Goal: Navigation & Orientation: Find specific page/section

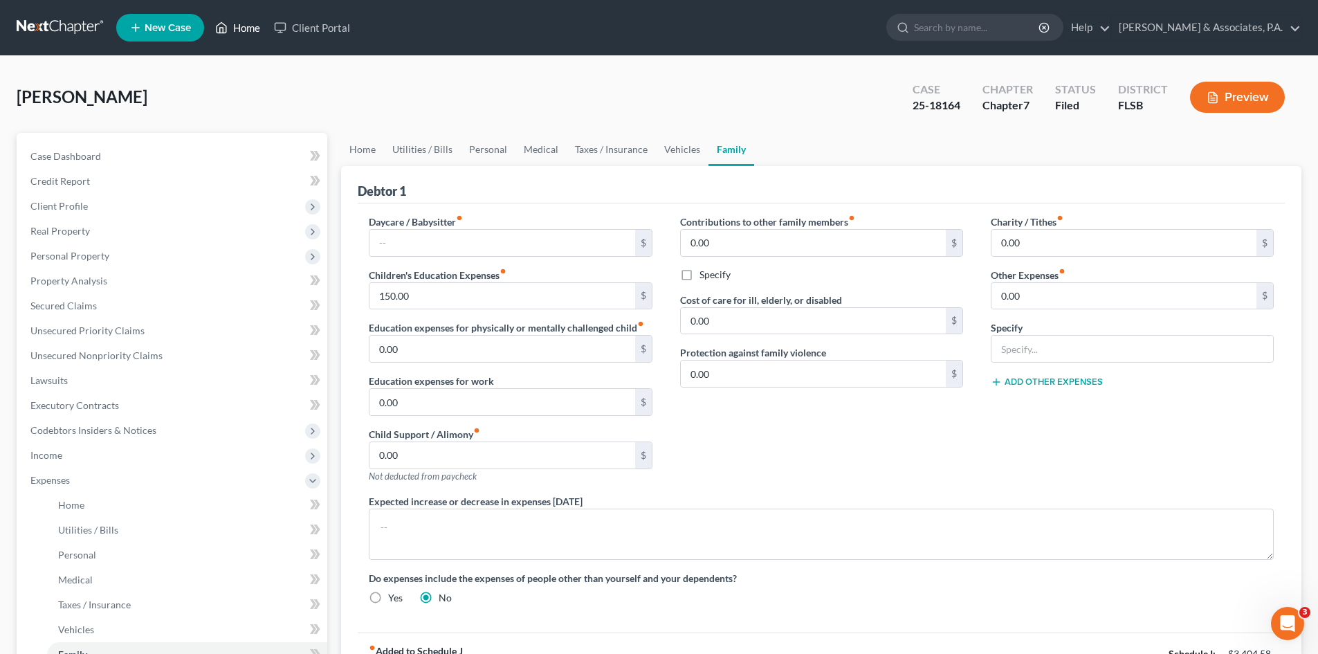
click at [264, 27] on link "Home" at bounding box center [237, 27] width 59 height 25
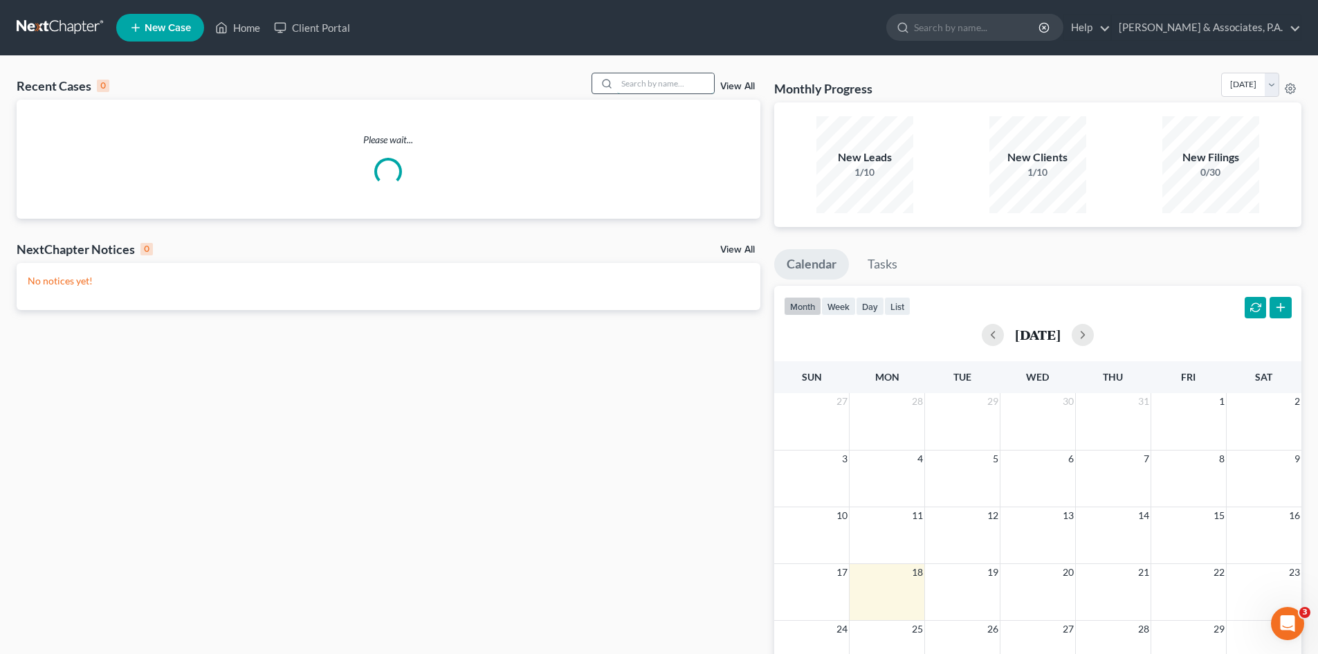
click at [640, 88] on input "search" at bounding box center [665, 83] width 97 height 20
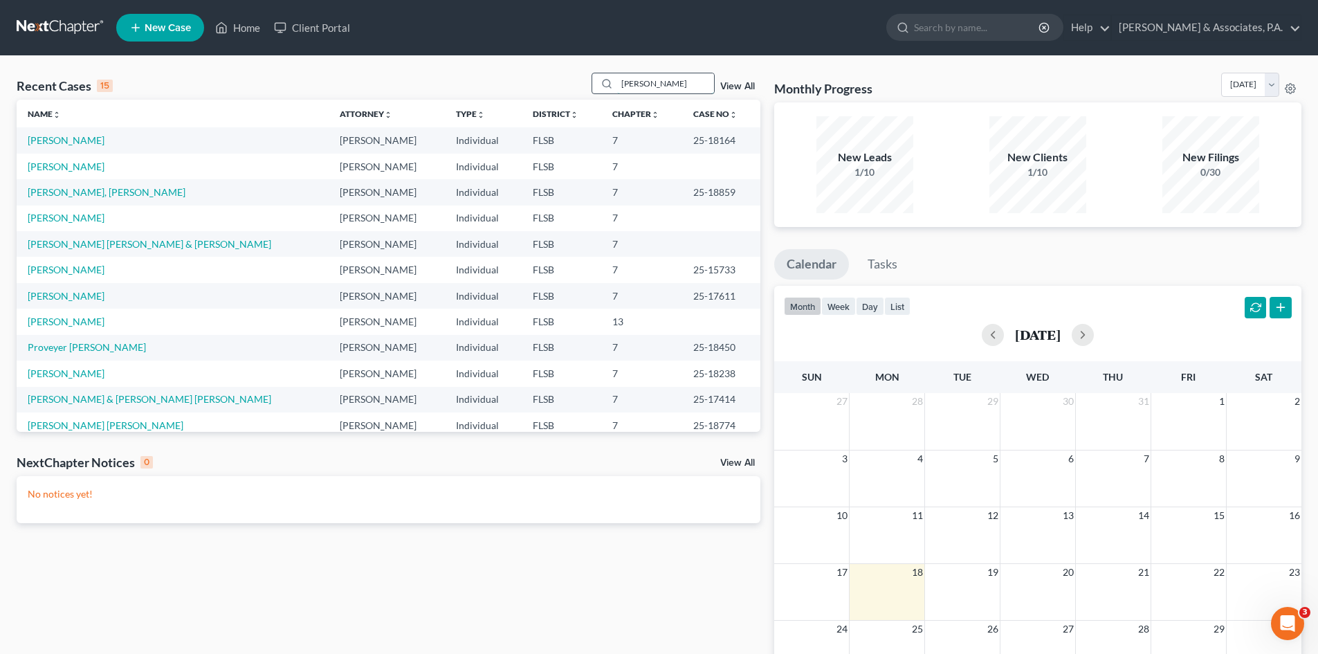
type input "[PERSON_NAME]"
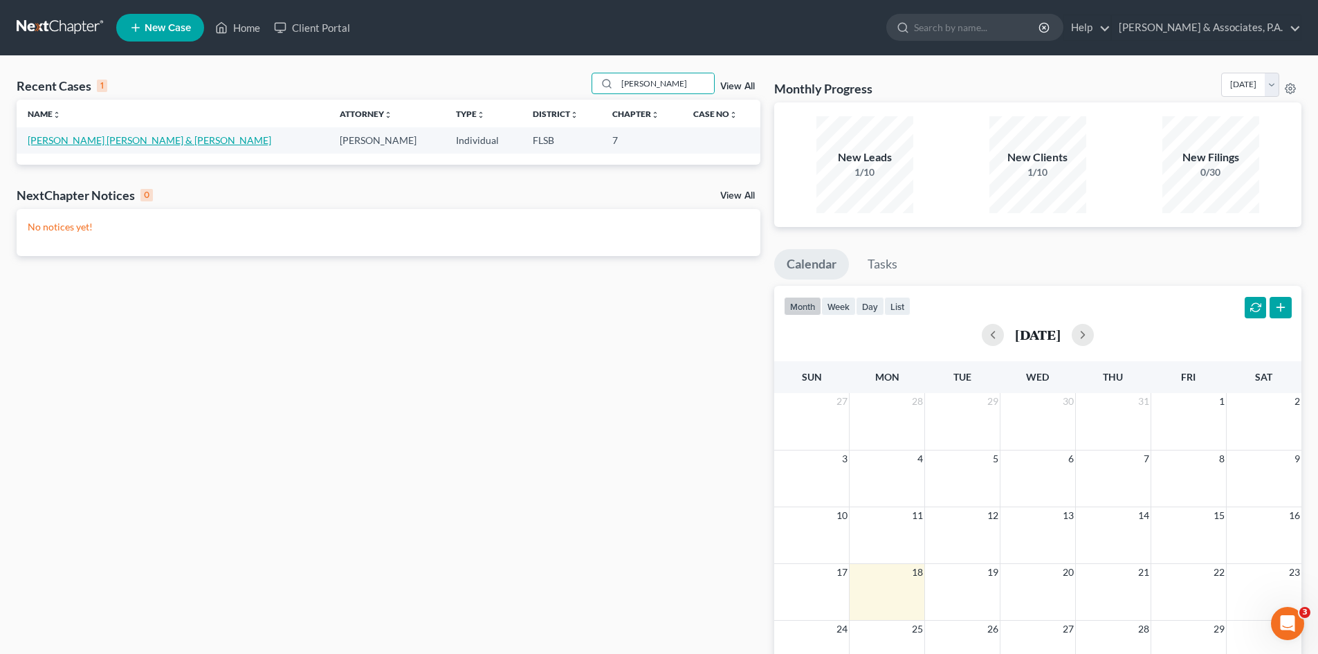
click at [89, 138] on link "[PERSON_NAME] [PERSON_NAME] & [PERSON_NAME]" at bounding box center [150, 140] width 244 height 12
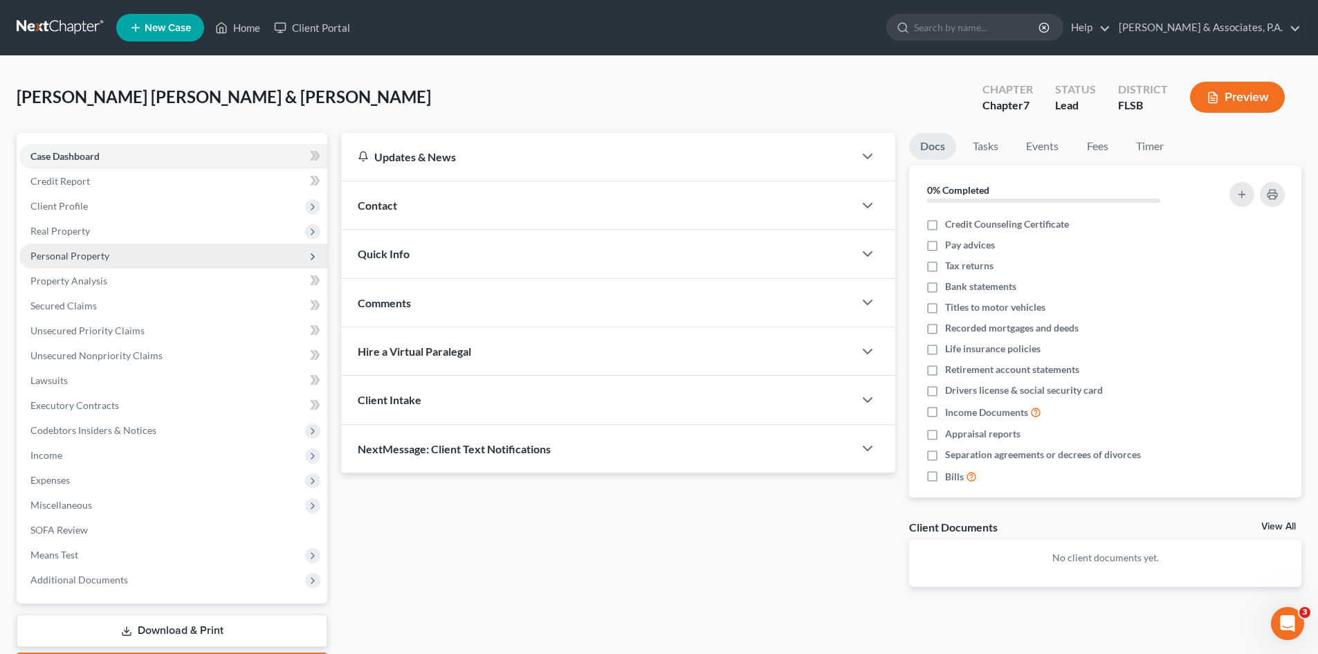
click at [55, 251] on span "Personal Property" at bounding box center [69, 256] width 79 height 12
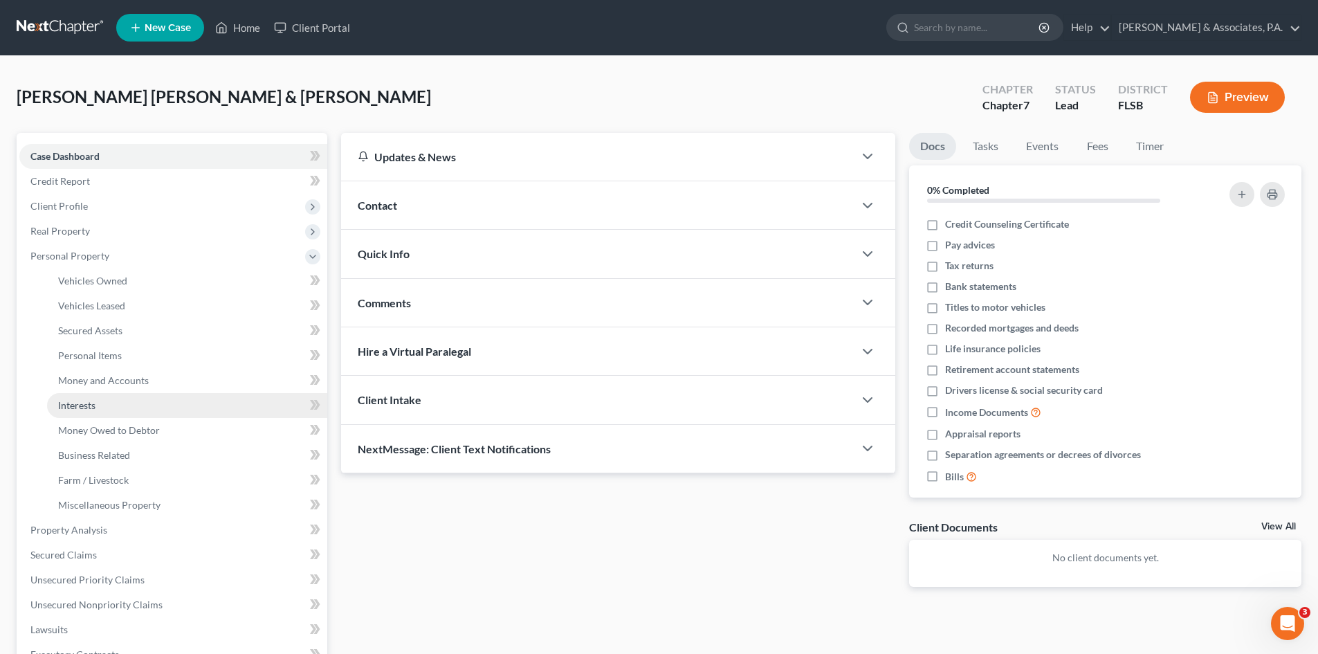
click at [93, 400] on span "Interests" at bounding box center [76, 405] width 37 height 12
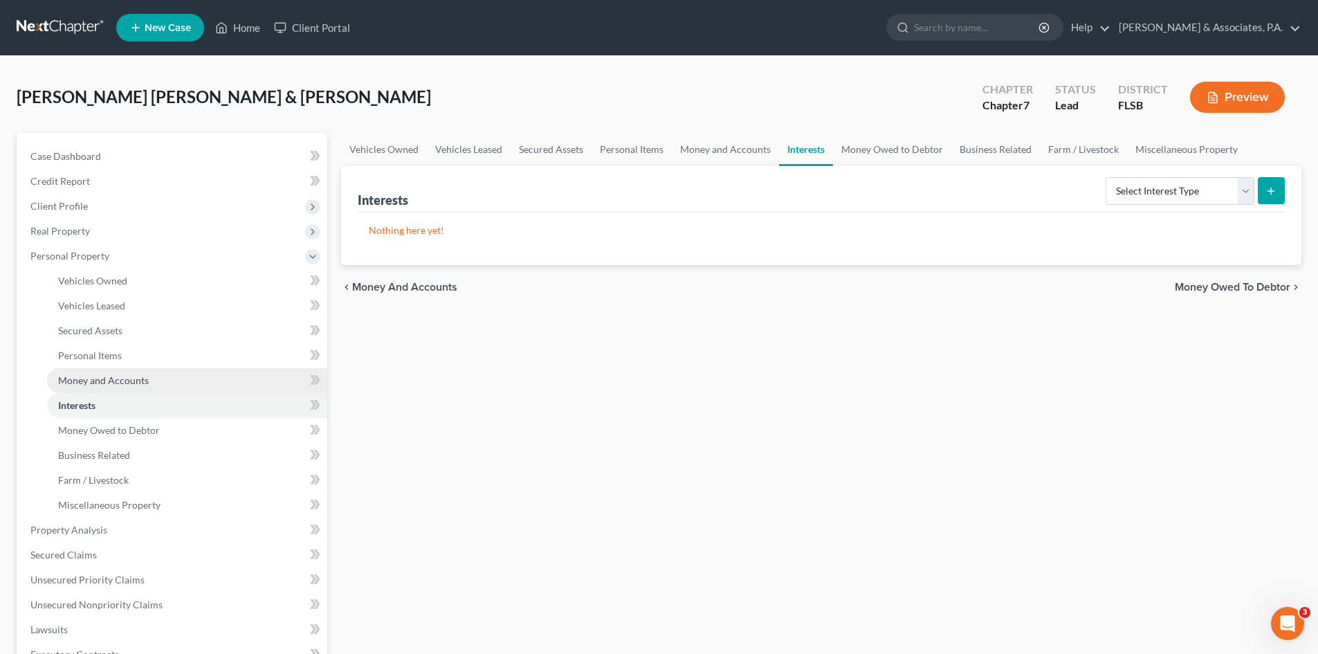
click at [86, 387] on link "Money and Accounts" at bounding box center [187, 380] width 280 height 25
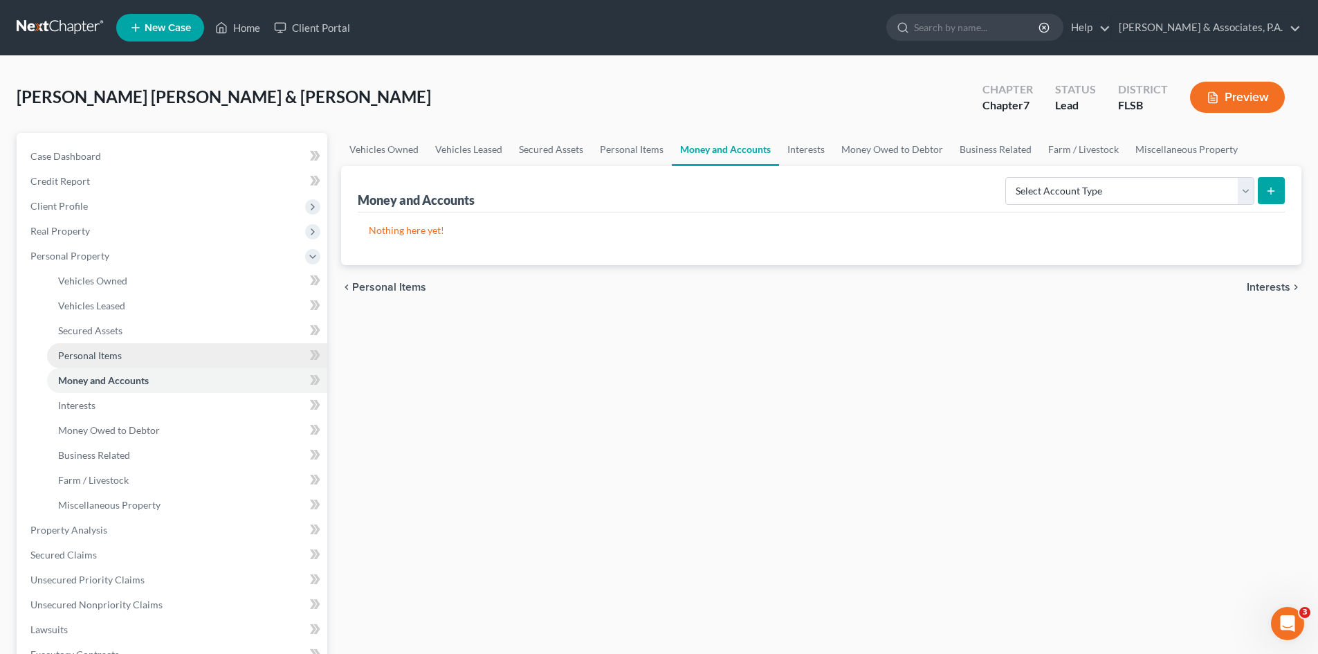
click at [84, 352] on span "Personal Items" at bounding box center [90, 356] width 64 height 12
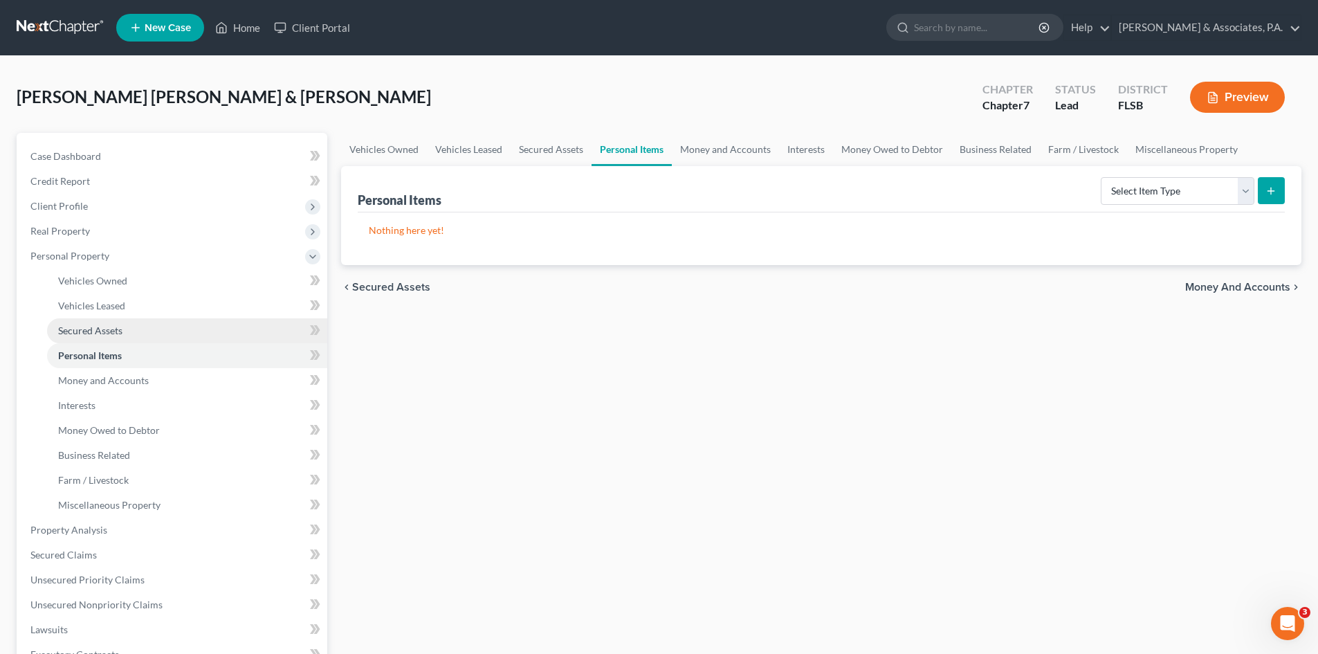
click at [85, 329] on span "Secured Assets" at bounding box center [90, 331] width 64 height 12
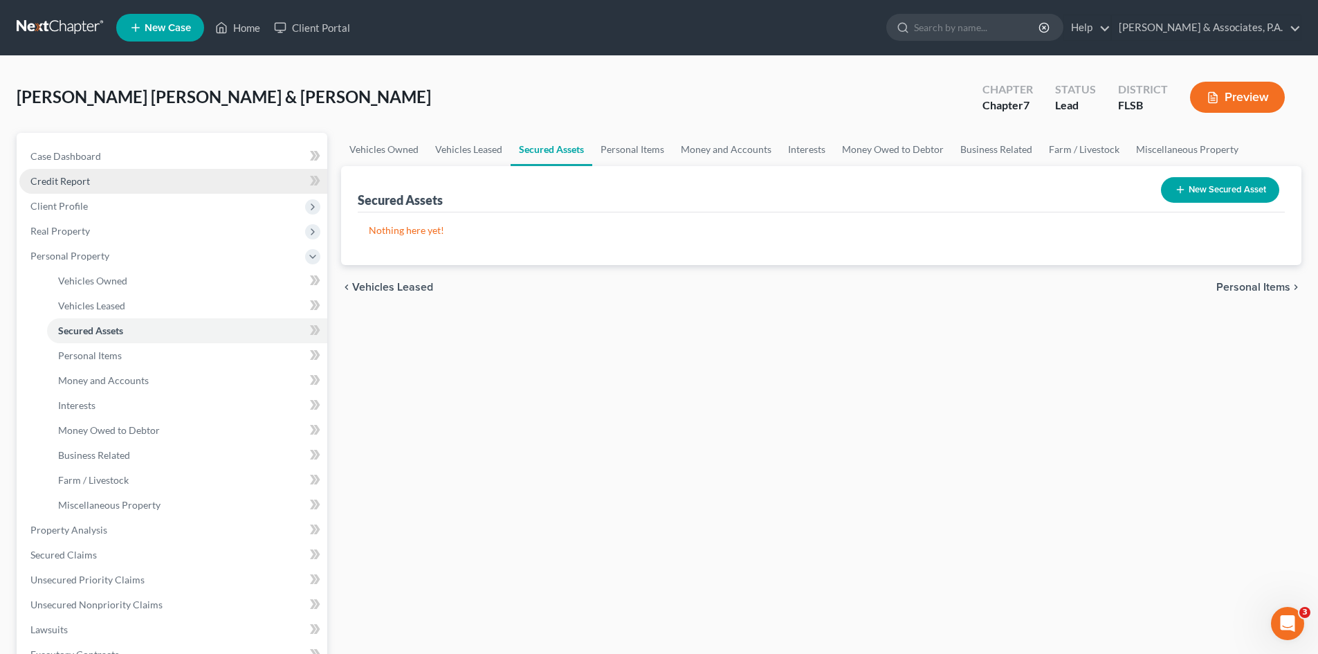
click at [73, 187] on link "Credit Report" at bounding box center [173, 181] width 308 height 25
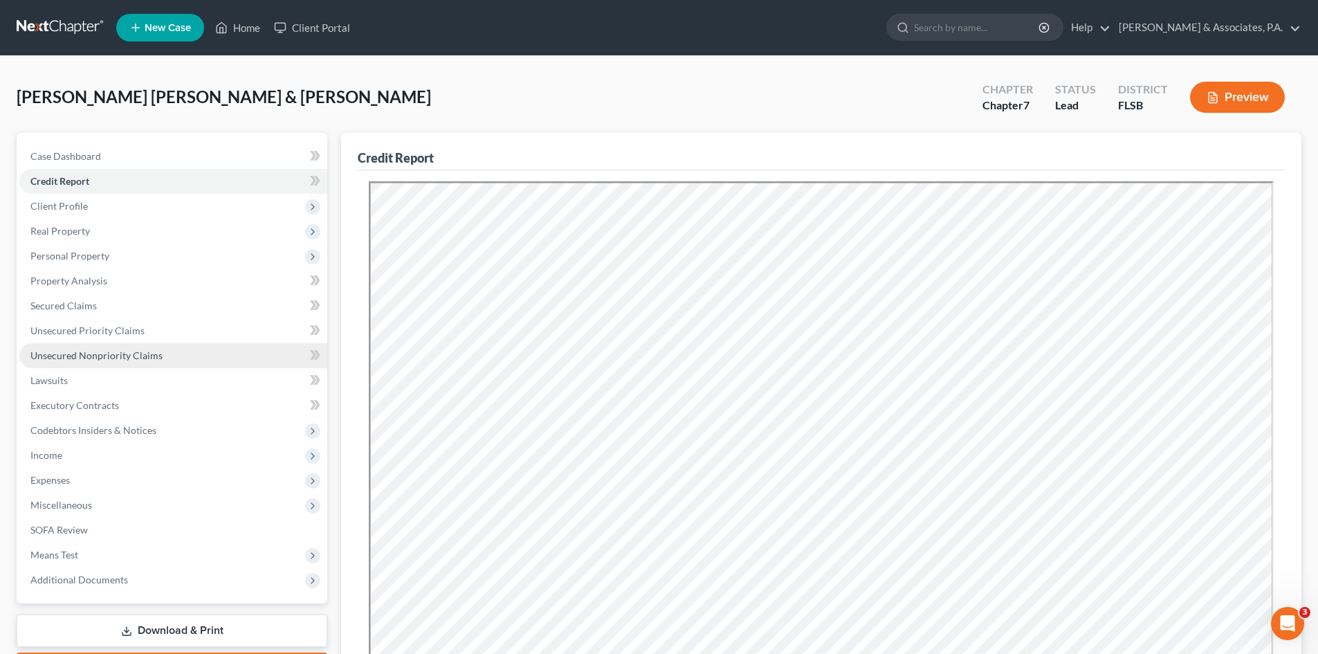
click at [88, 360] on span "Unsecured Nonpriority Claims" at bounding box center [96, 356] width 132 height 12
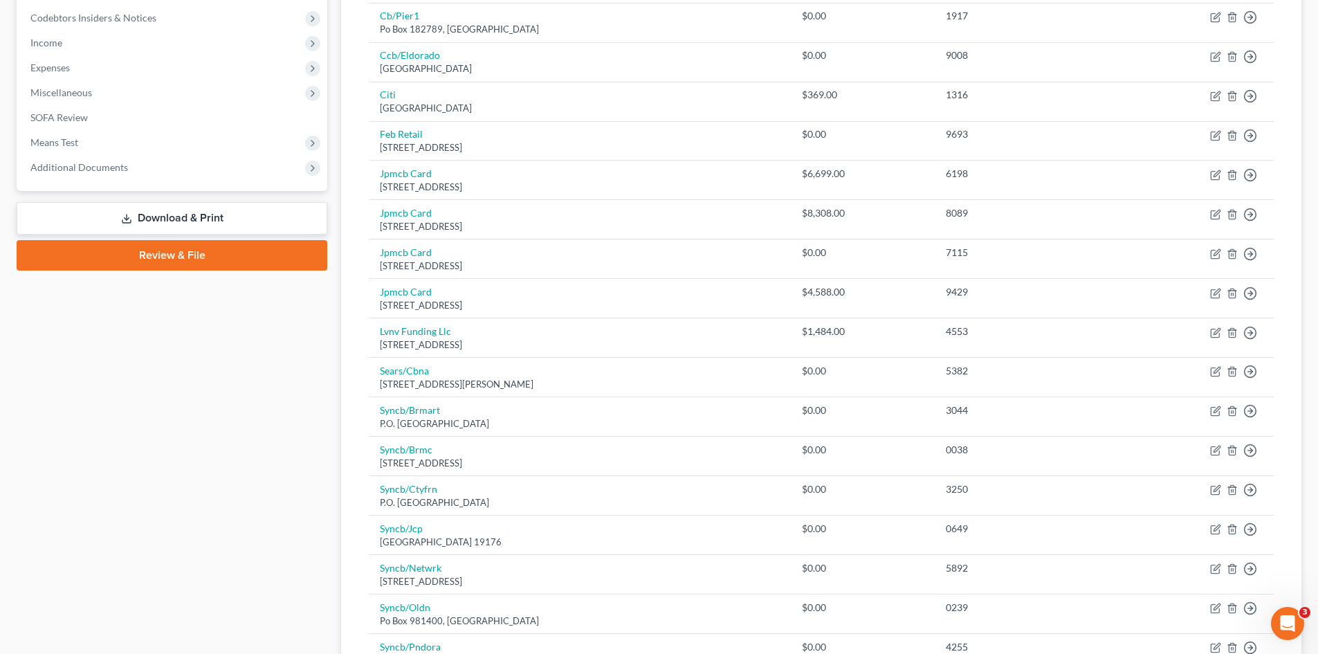
scroll to position [294, 0]
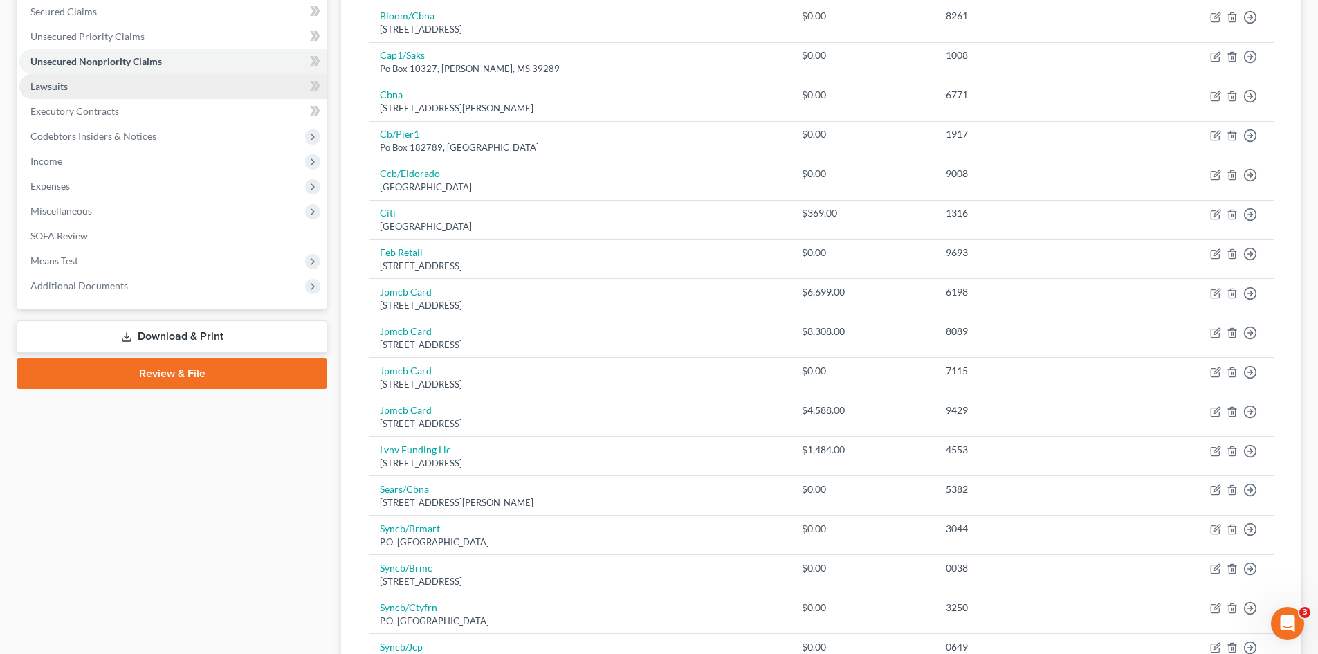
click at [88, 88] on link "Lawsuits" at bounding box center [173, 86] width 308 height 25
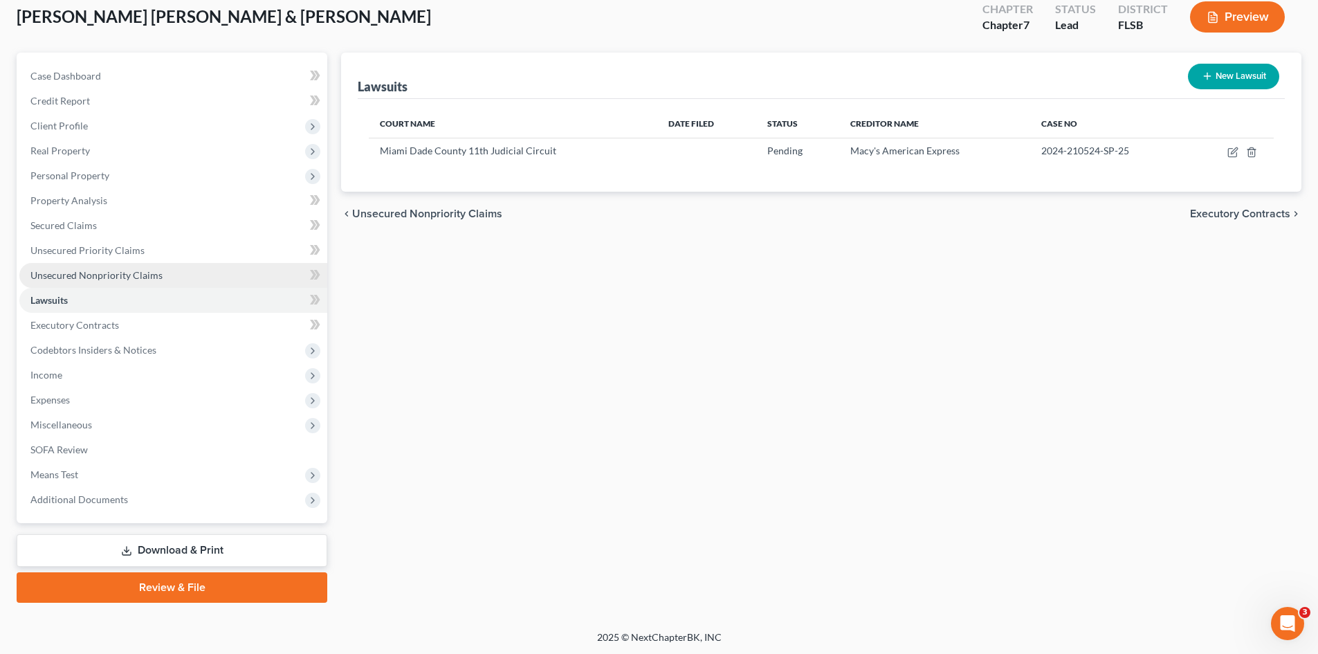
scroll to position [82, 0]
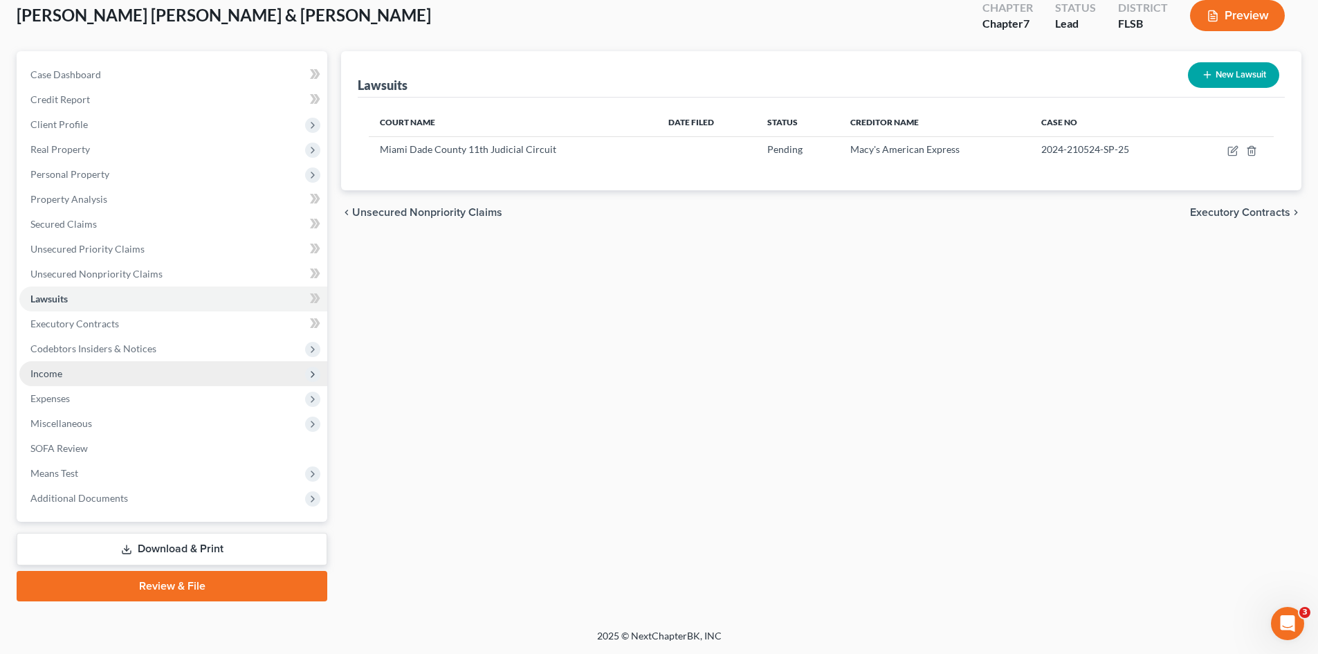
click at [87, 370] on span "Income" at bounding box center [173, 373] width 308 height 25
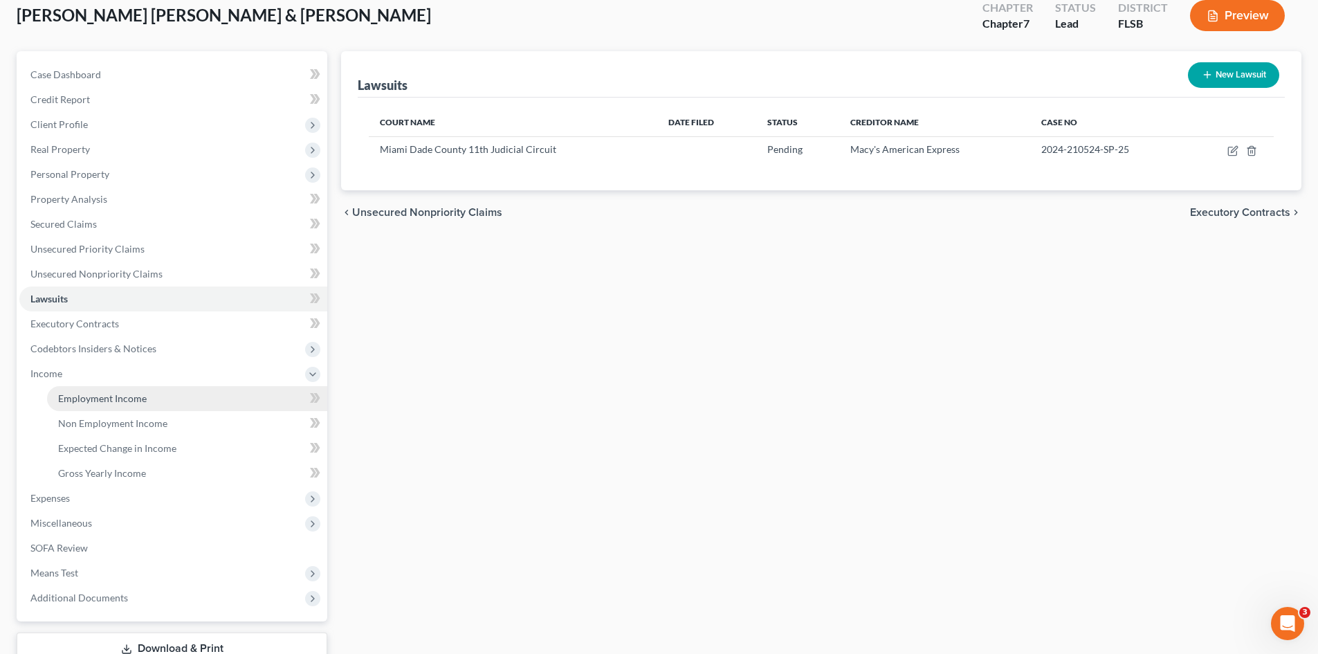
click at [122, 395] on span "Employment Income" at bounding box center [102, 398] width 89 height 12
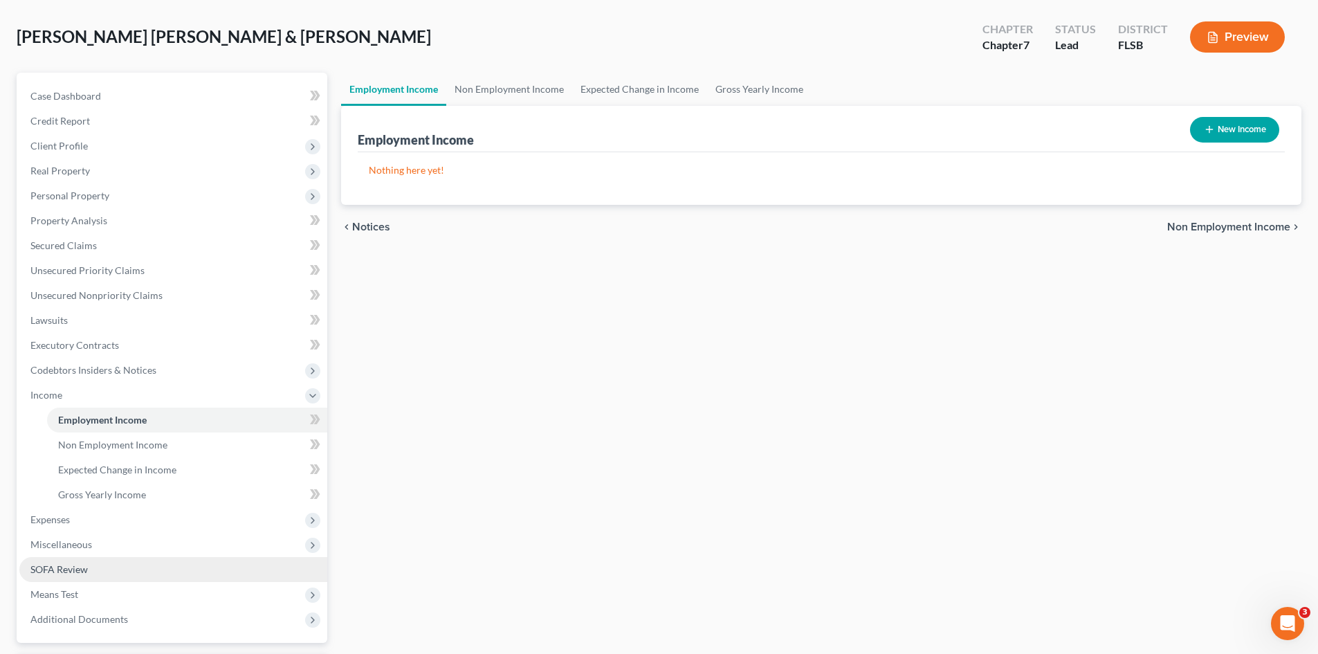
scroll to position [181, 0]
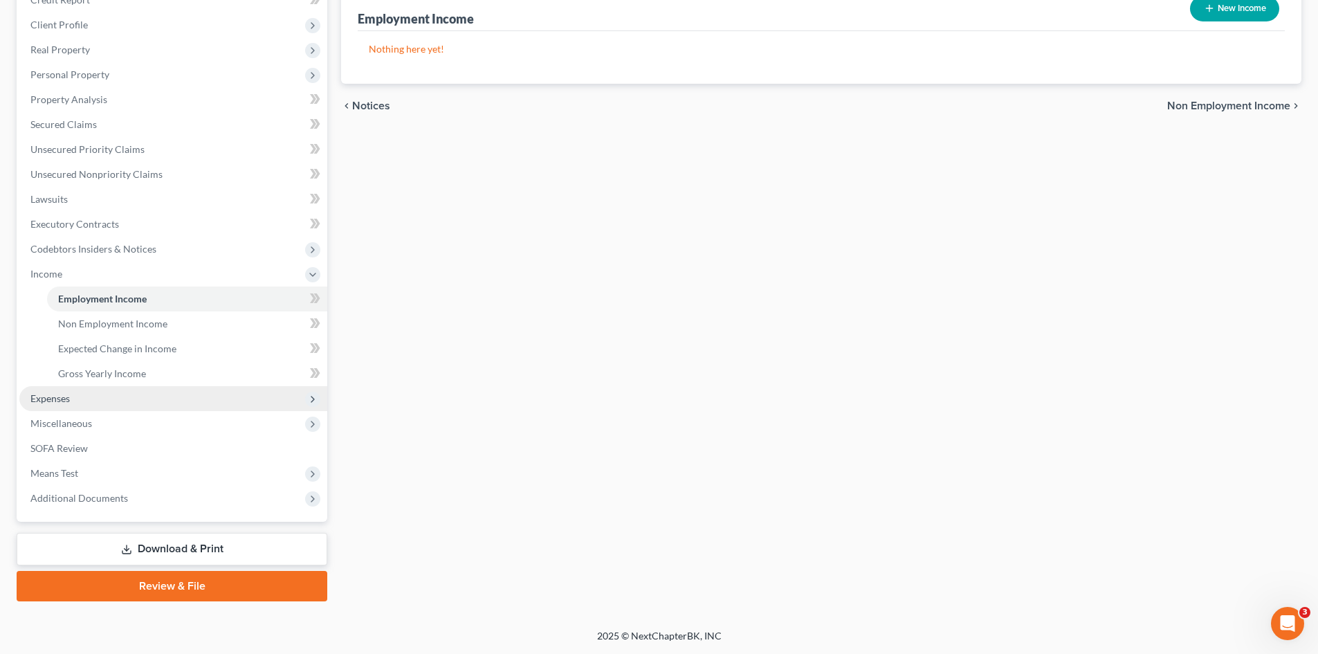
click at [87, 398] on span "Expenses" at bounding box center [173, 398] width 308 height 25
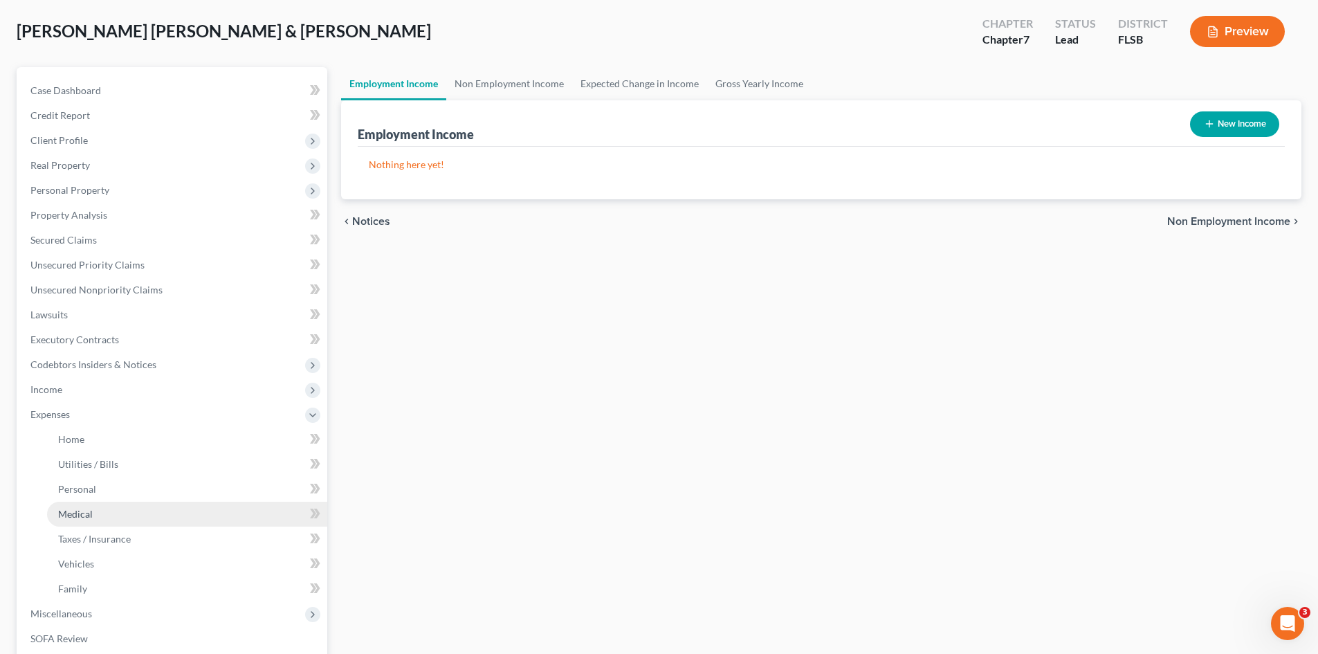
scroll to position [0, 0]
